Goal: Find specific page/section: Locate a particular part of the current website

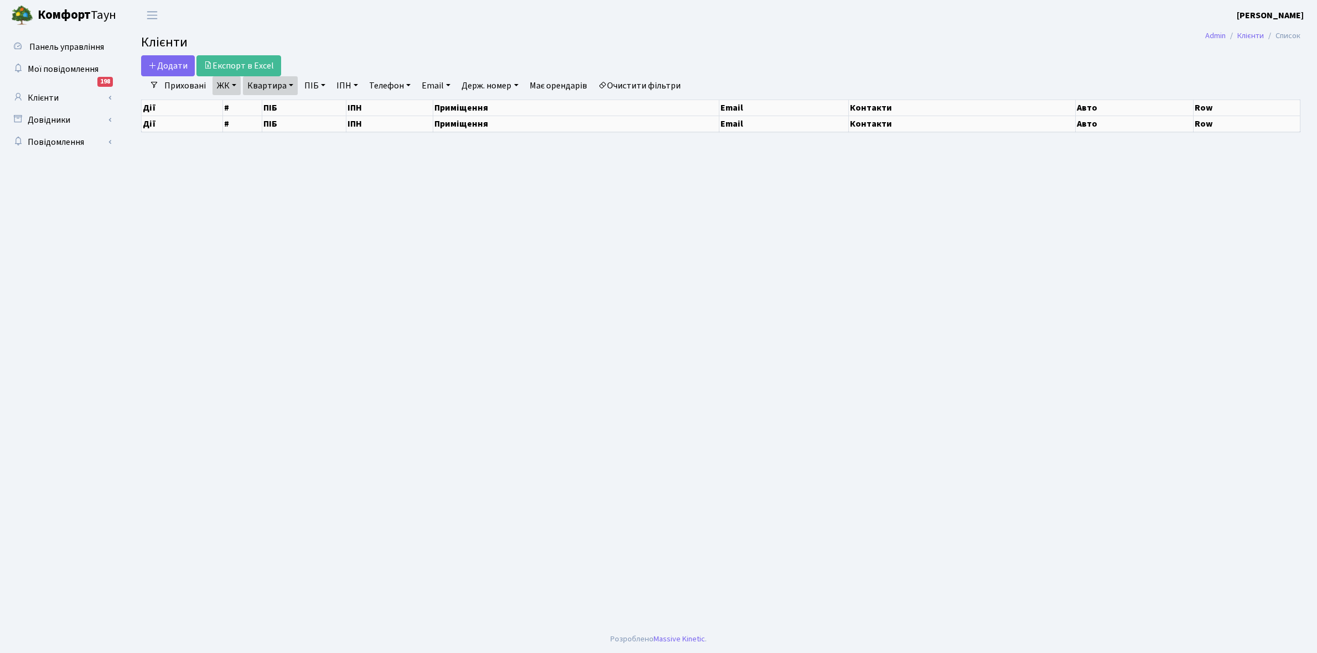
select select "25"
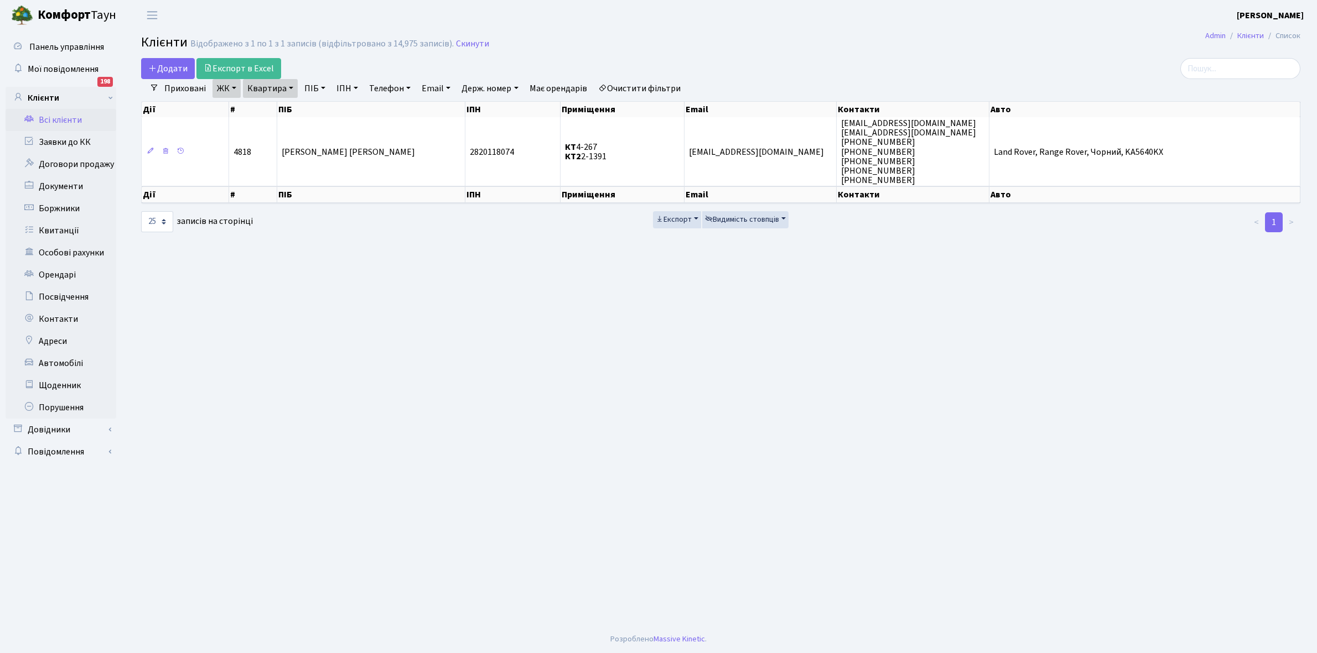
click at [235, 86] on link "ЖК" at bounding box center [226, 88] width 28 height 19
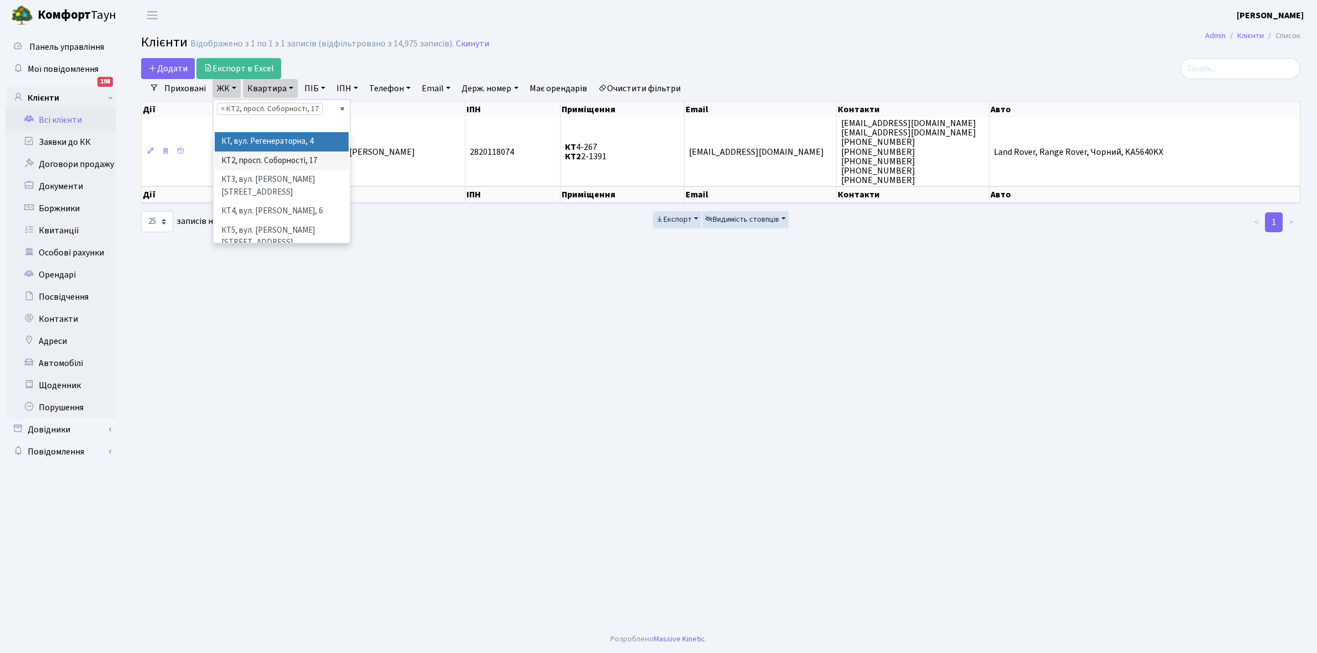
select select
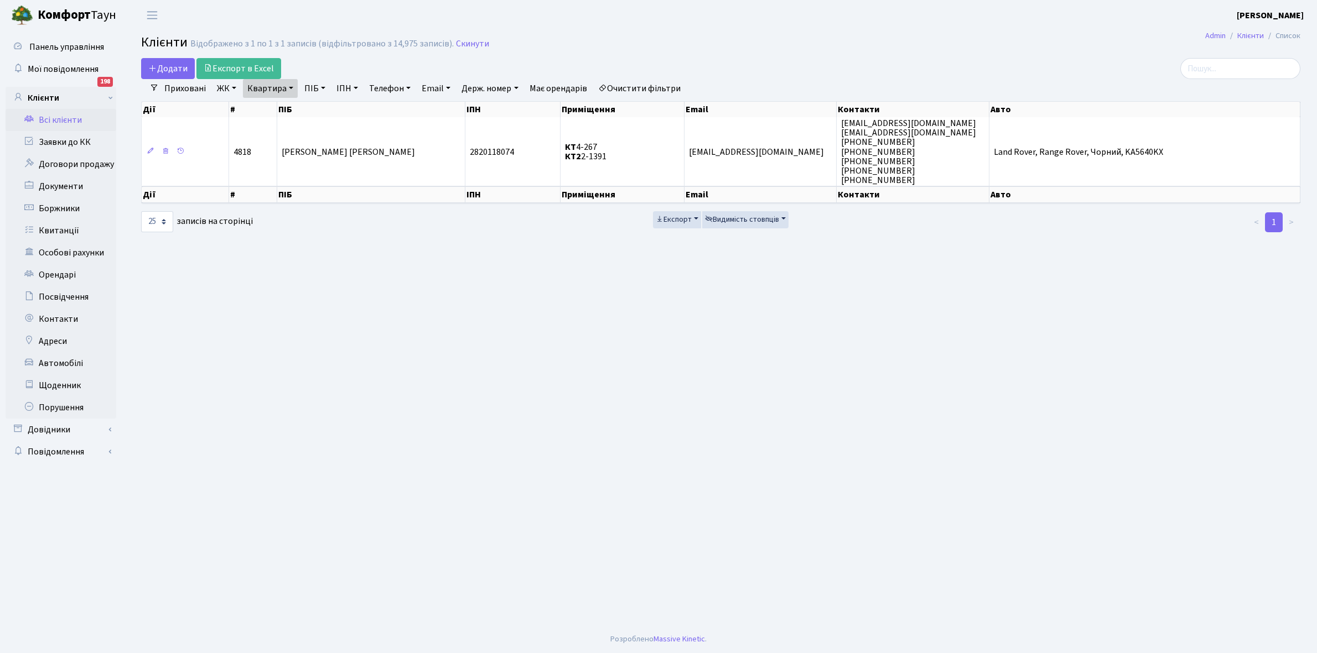
click at [226, 87] on link "ЖК" at bounding box center [226, 88] width 28 height 19
click at [272, 125] on li "КТ, вул. Регенераторна, 4" at bounding box center [282, 126] width 134 height 19
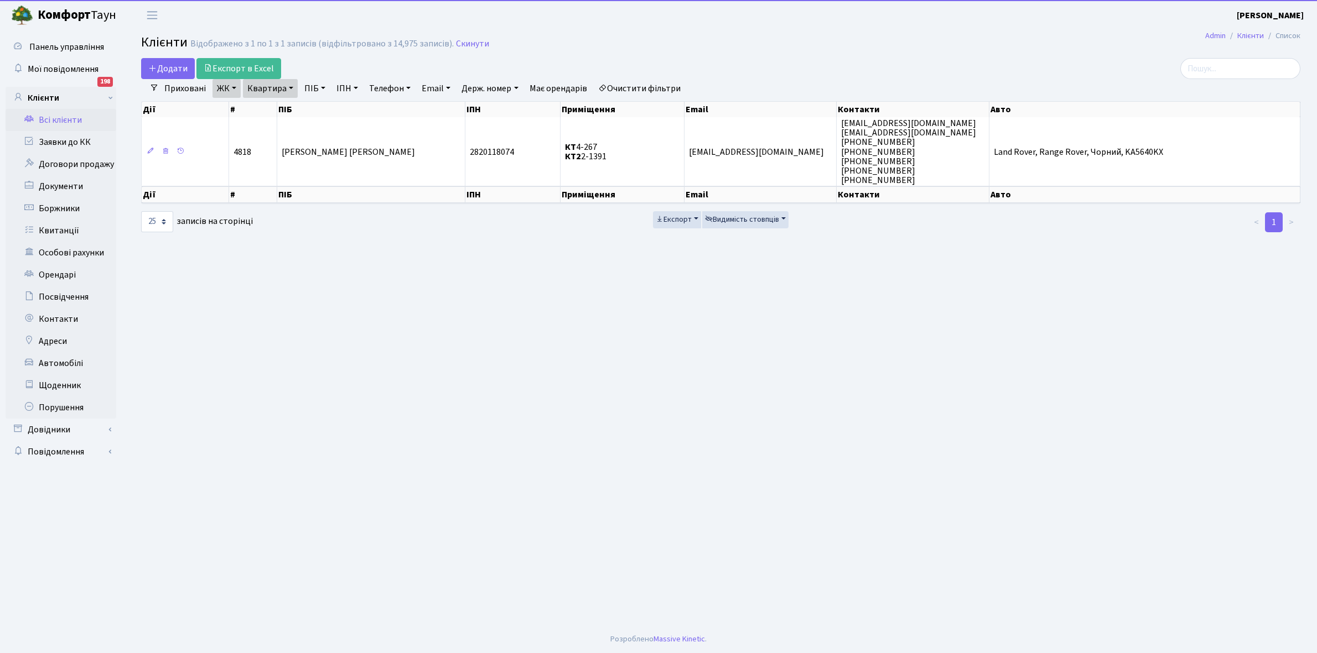
click at [292, 87] on link "Квартира" at bounding box center [270, 88] width 55 height 19
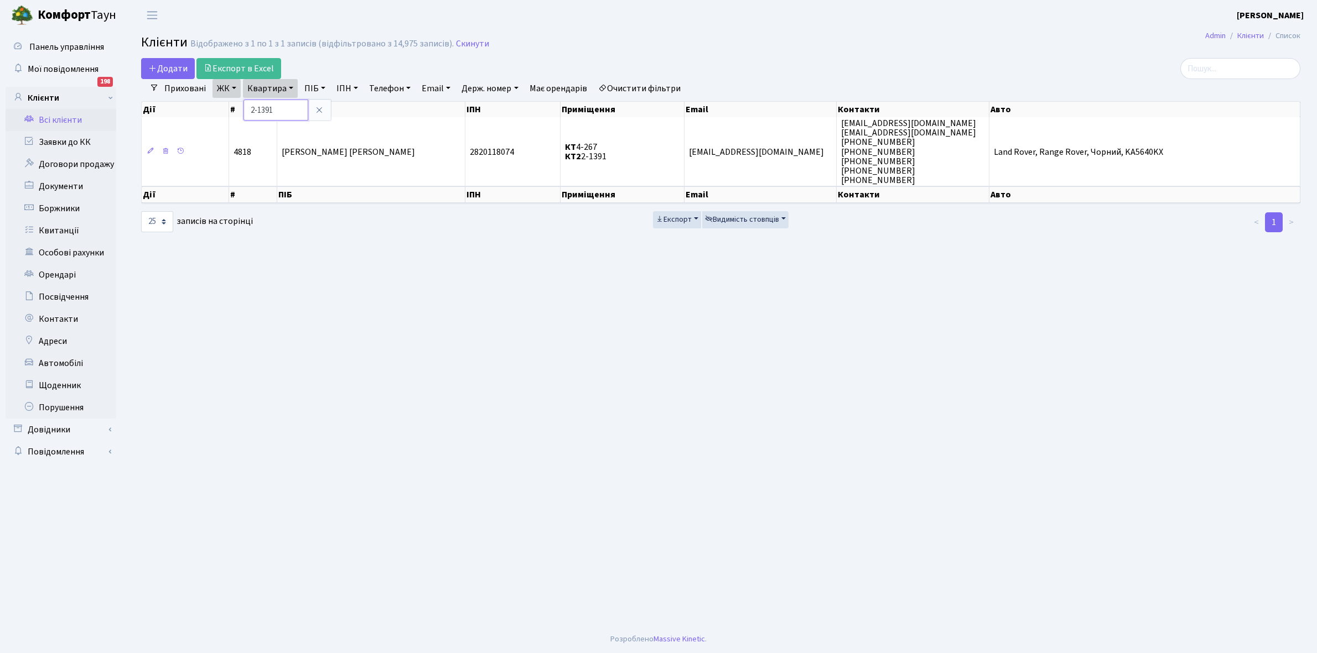
click at [289, 109] on input "2-1391" at bounding box center [275, 110] width 65 height 21
type input "2"
type input "1-110"
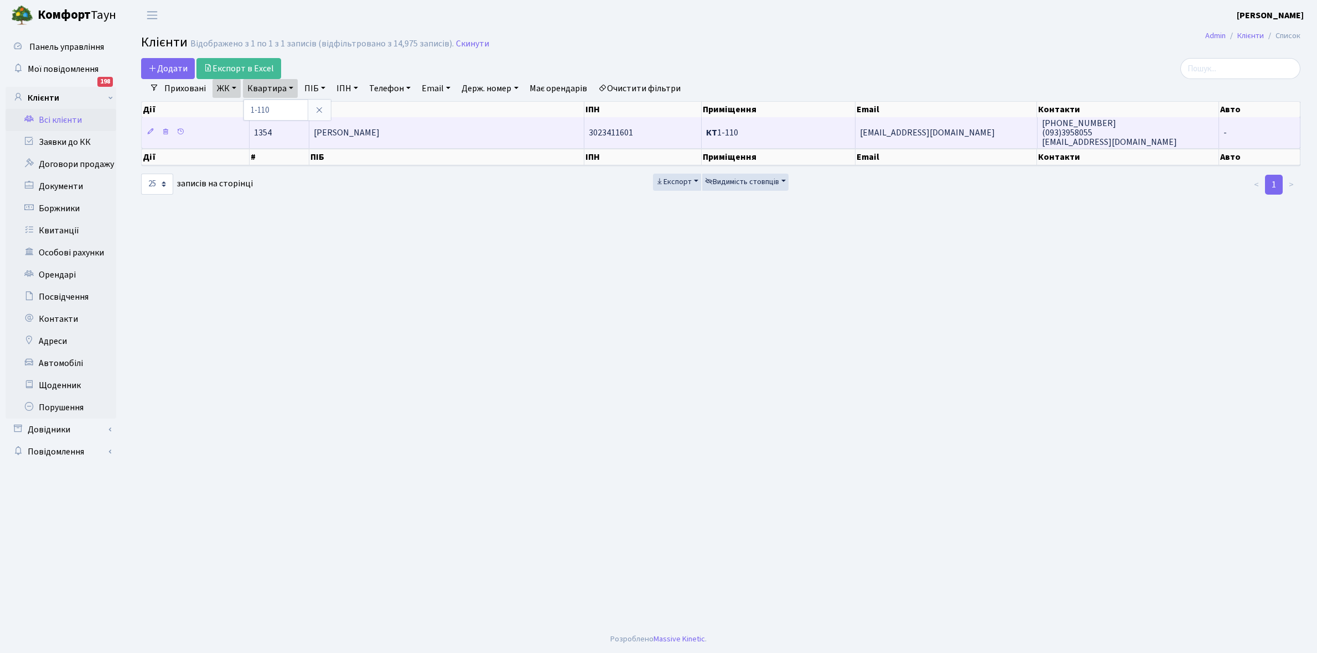
click at [479, 130] on td "[PERSON_NAME]" at bounding box center [446, 132] width 275 height 30
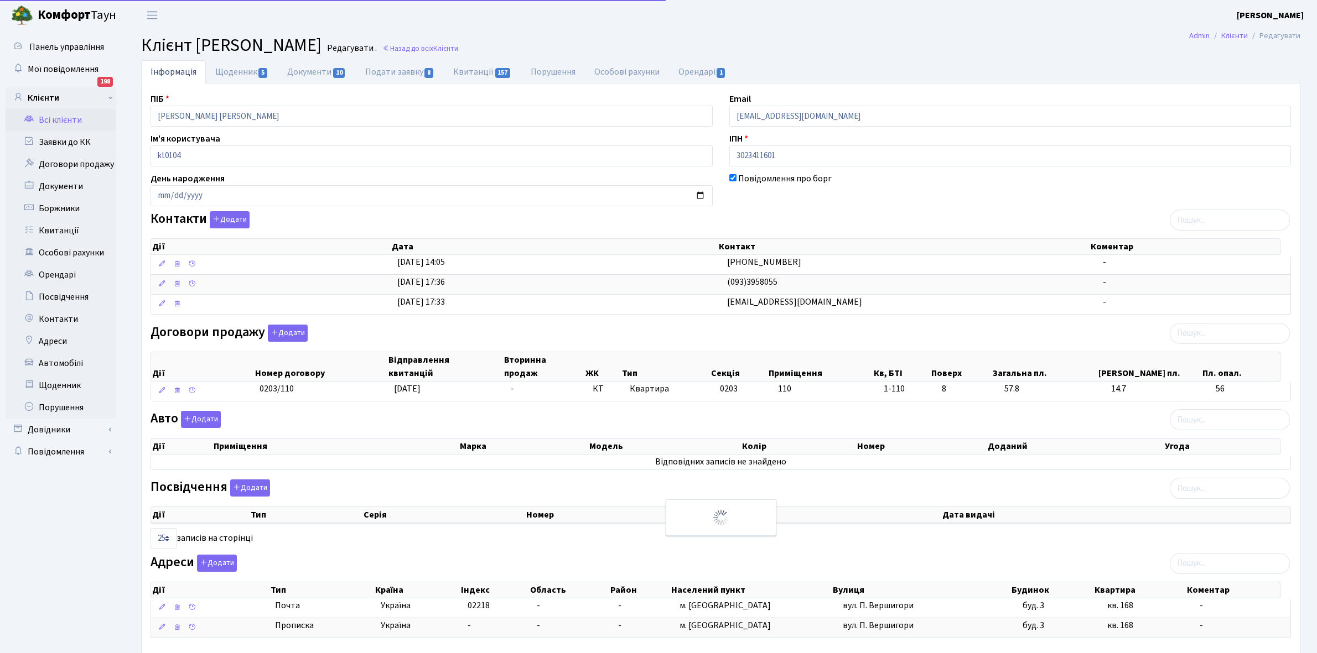
select select "25"
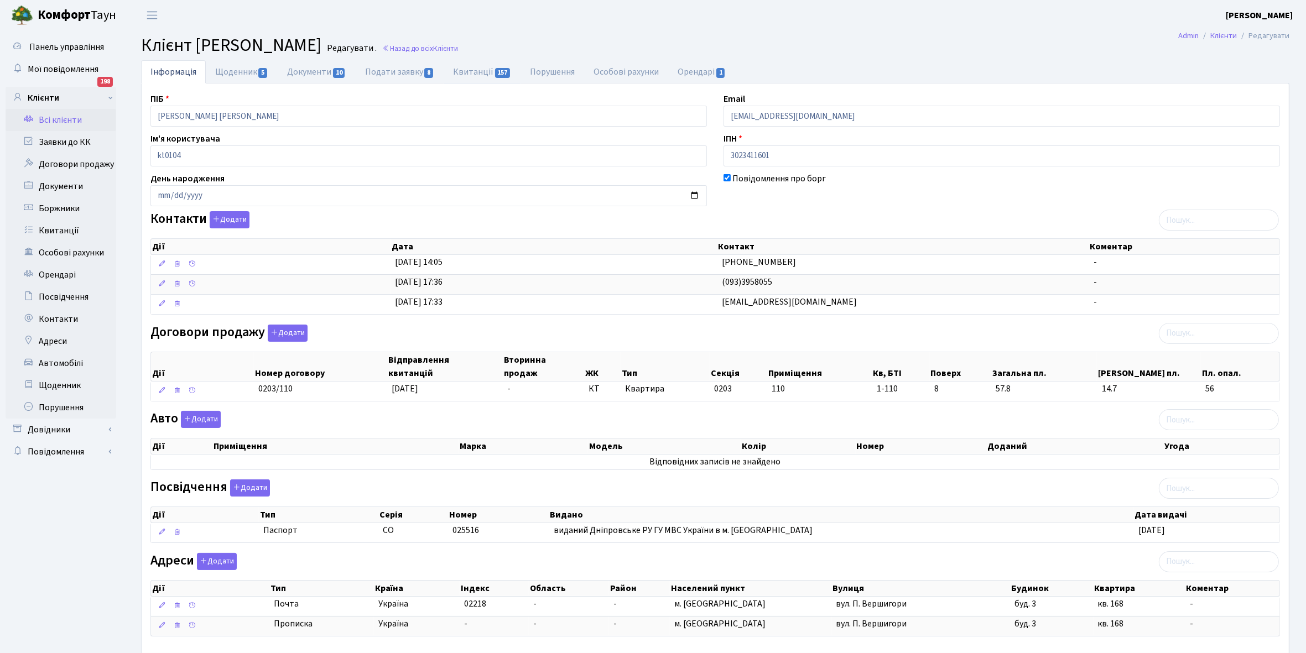
click at [476, 68] on link "Квитанції 157" at bounding box center [482, 71] width 77 height 23
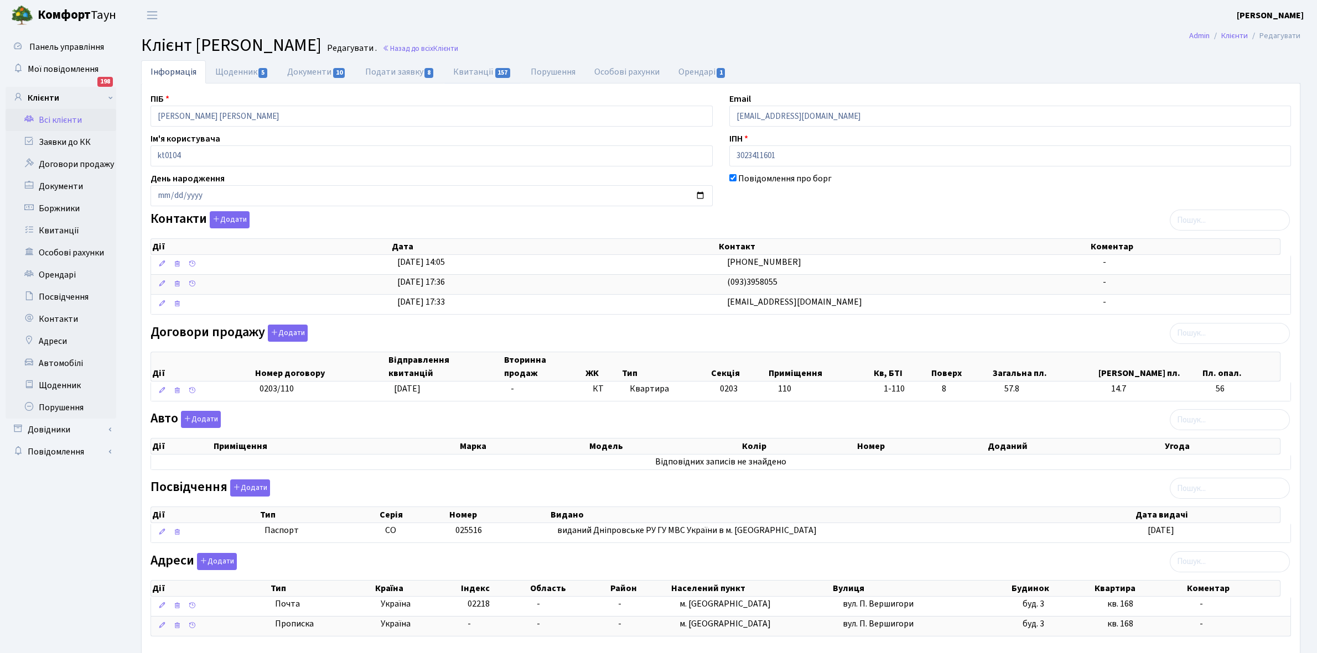
select select "25"
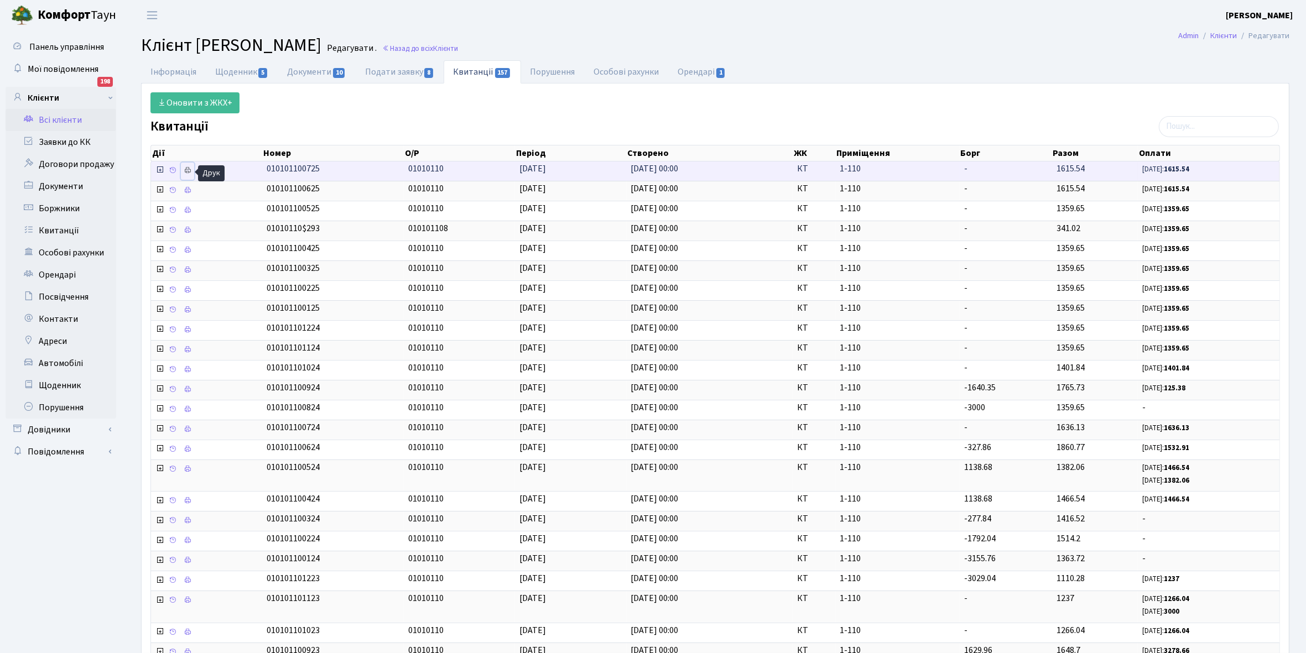
click at [190, 170] on icon at bounding box center [188, 171] width 8 height 8
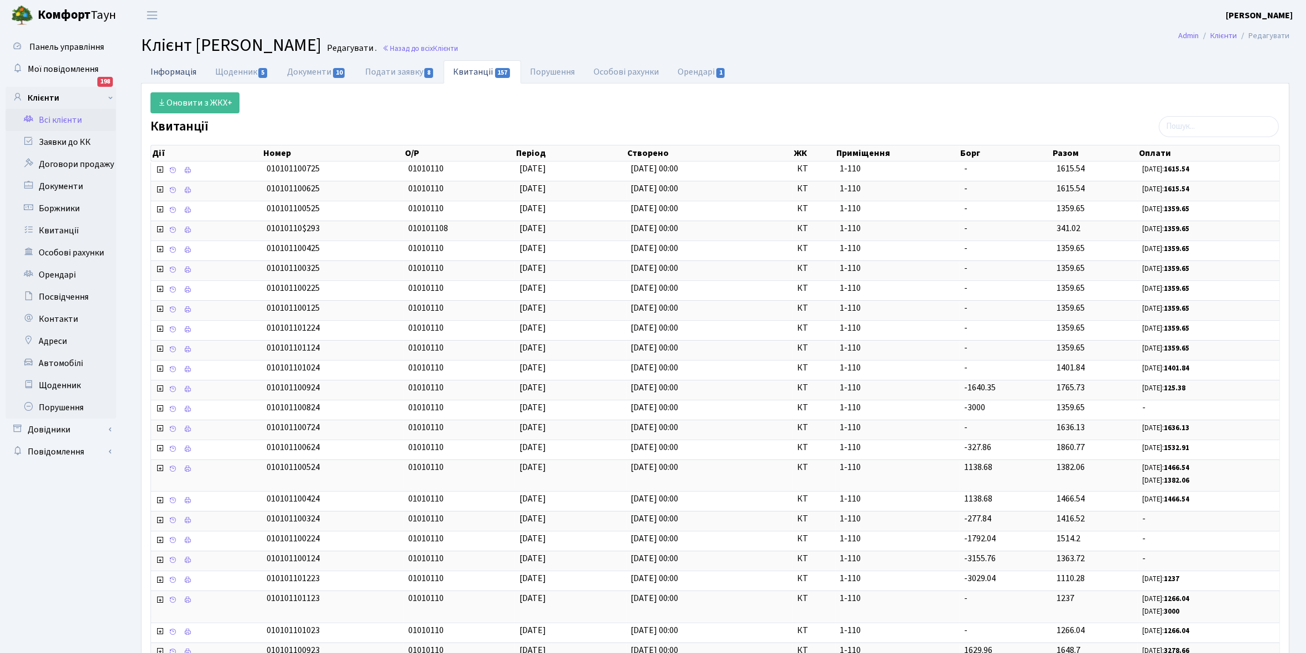
click at [173, 68] on link "Інформація" at bounding box center [173, 71] width 65 height 23
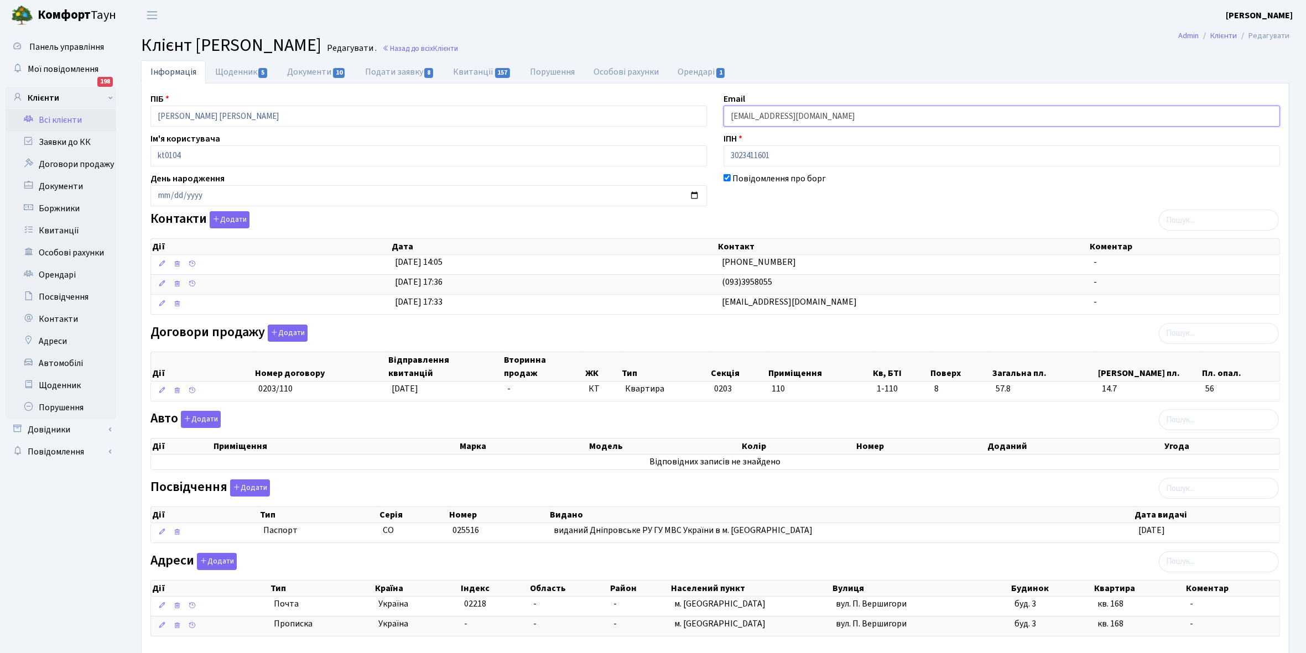
drag, startPoint x: 730, startPoint y: 114, endPoint x: 832, endPoint y: 115, distance: 101.3
click at [832, 115] on input "[EMAIL_ADDRESS][DOMAIN_NAME]" at bounding box center [1002, 116] width 557 height 21
click at [470, 72] on link "Квитанції 157" at bounding box center [482, 71] width 77 height 23
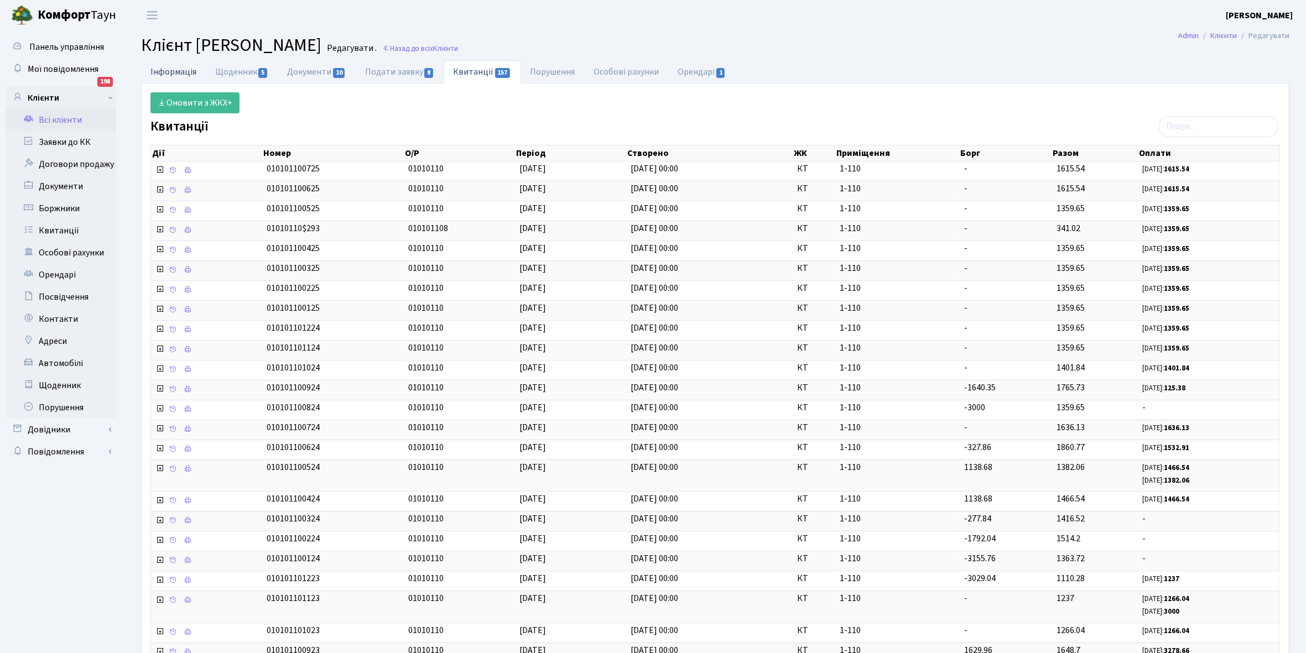
click at [162, 67] on link "Інформація" at bounding box center [173, 71] width 65 height 23
